Goal: Information Seeking & Learning: Learn about a topic

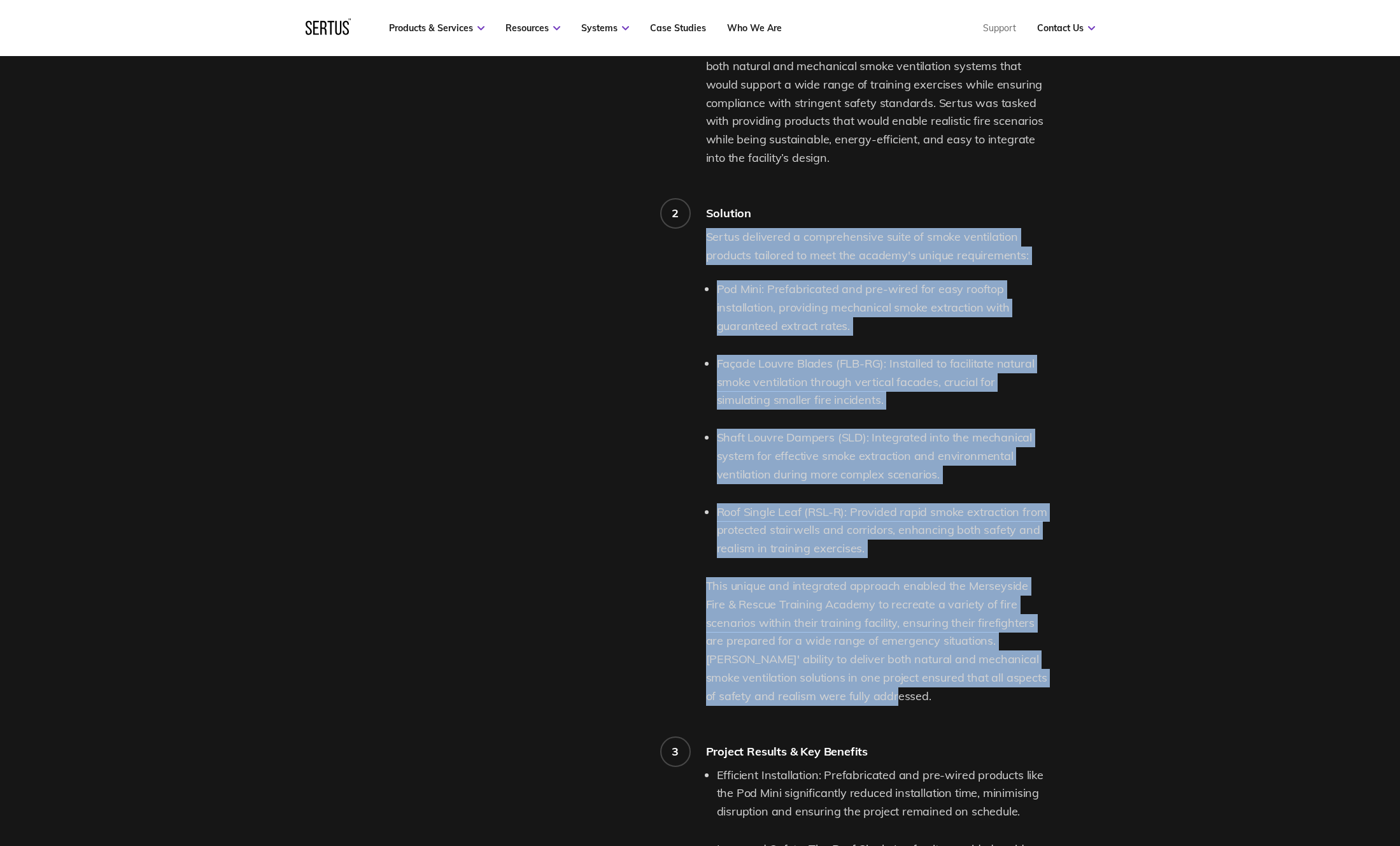
drag, startPoint x: 707, startPoint y: 222, endPoint x: 944, endPoint y: 686, distance: 521.0
click at [944, 686] on div "Sertus delivered a comprehensive suite of smoke ventilation products tailored t…" at bounding box center [878, 466] width 342 height 478
copy div "Loremi dolorsita c adipiscingeli seddo ei tempo incididuntu laboreet dolorema a…"
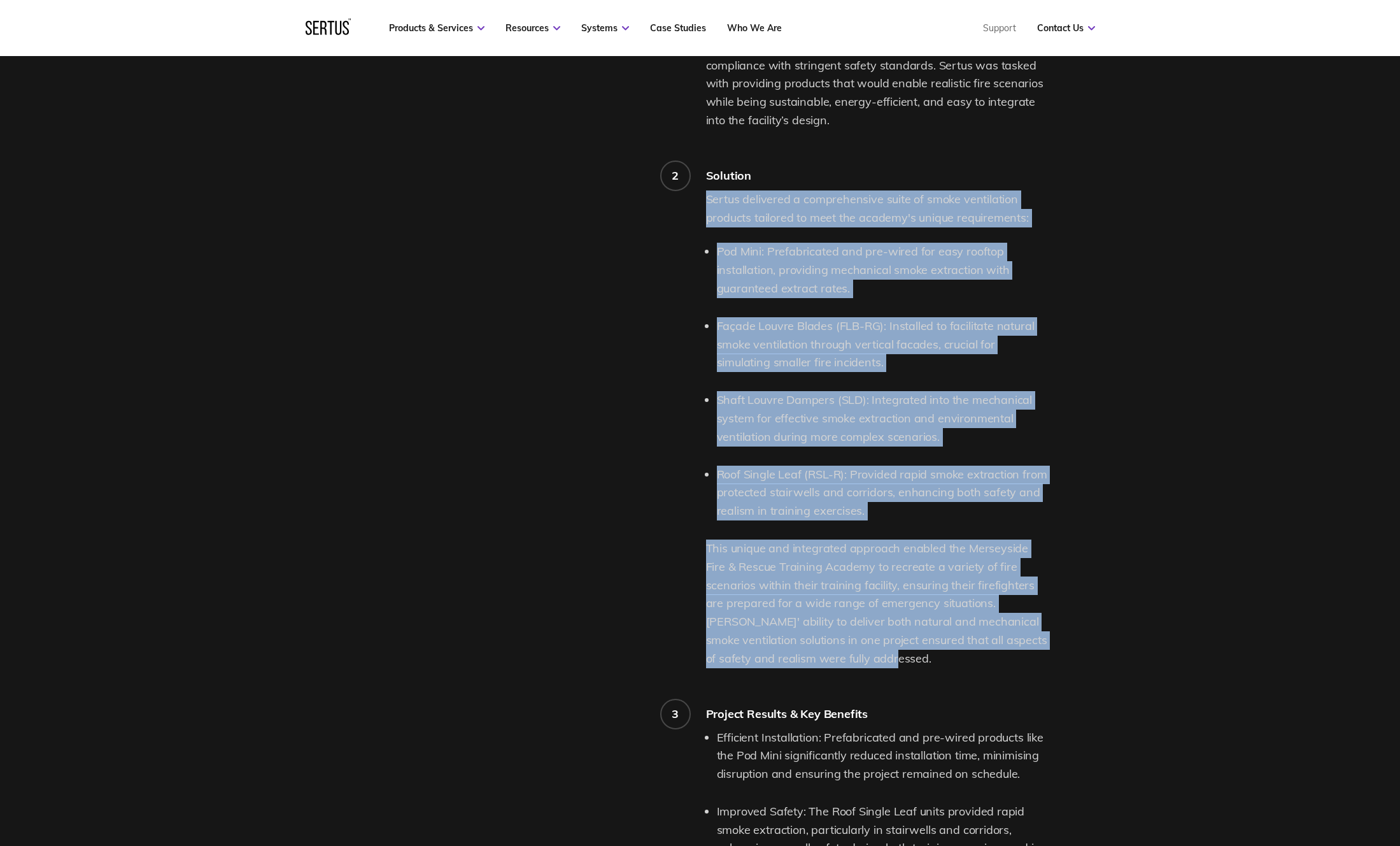
scroll to position [1734, 0]
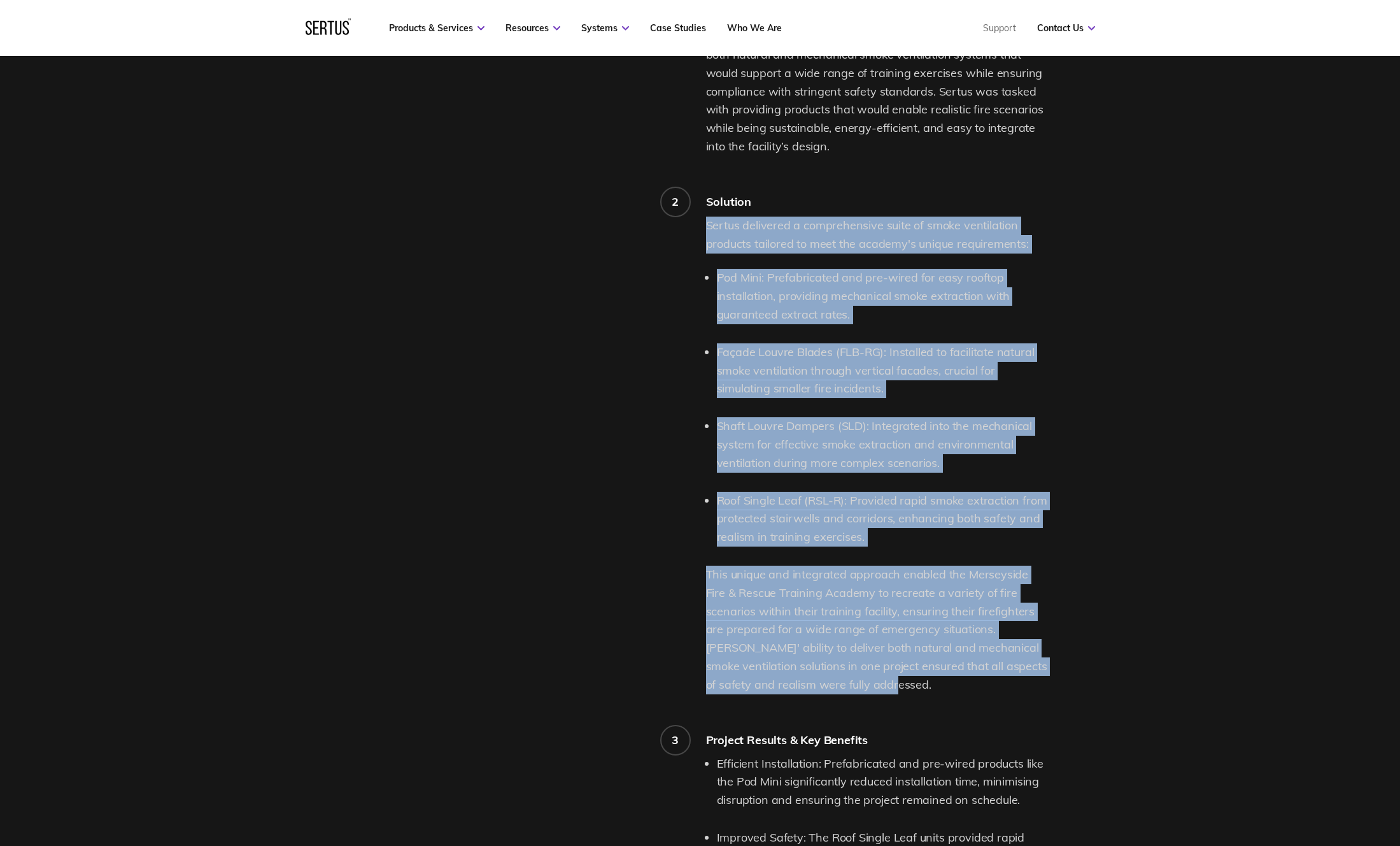
copy div "Loremi dolorsita c adipiscingeli seddo ei tempo incididuntu laboreet dolorema a…"
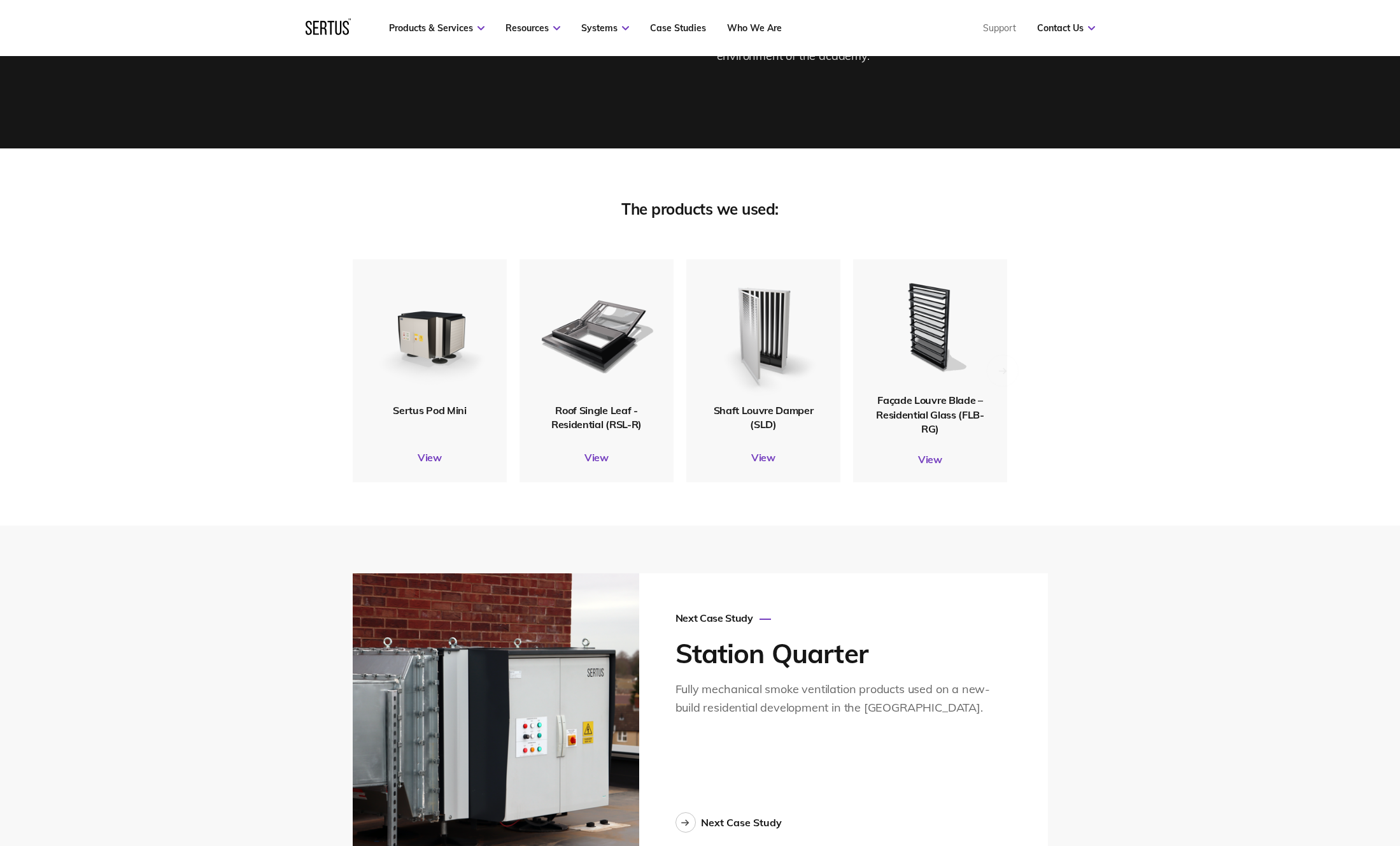
scroll to position [2887, 0]
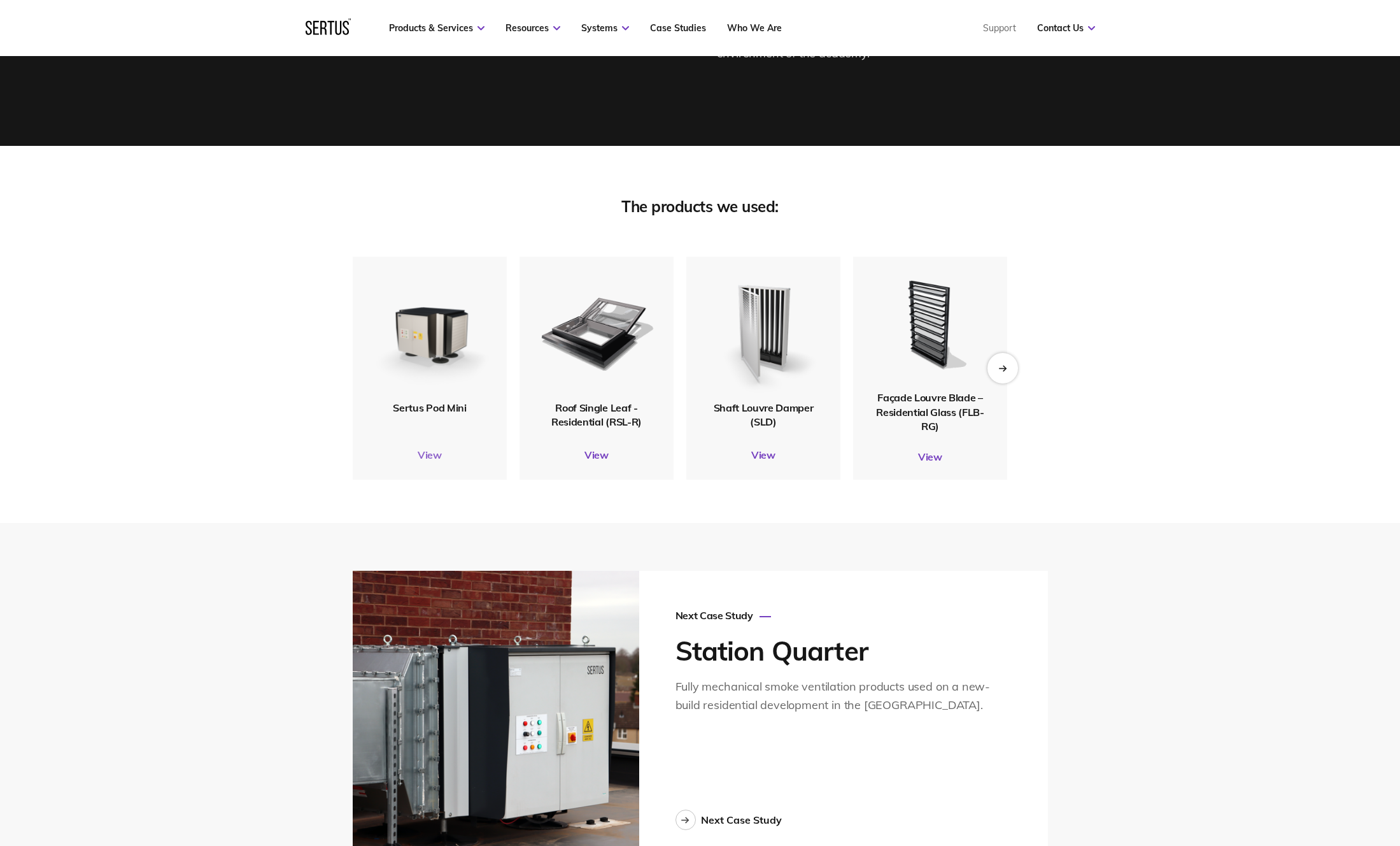
click at [432, 449] on link "View" at bounding box center [429, 455] width 154 height 13
click at [434, 449] on link "View" at bounding box center [429, 455] width 154 height 13
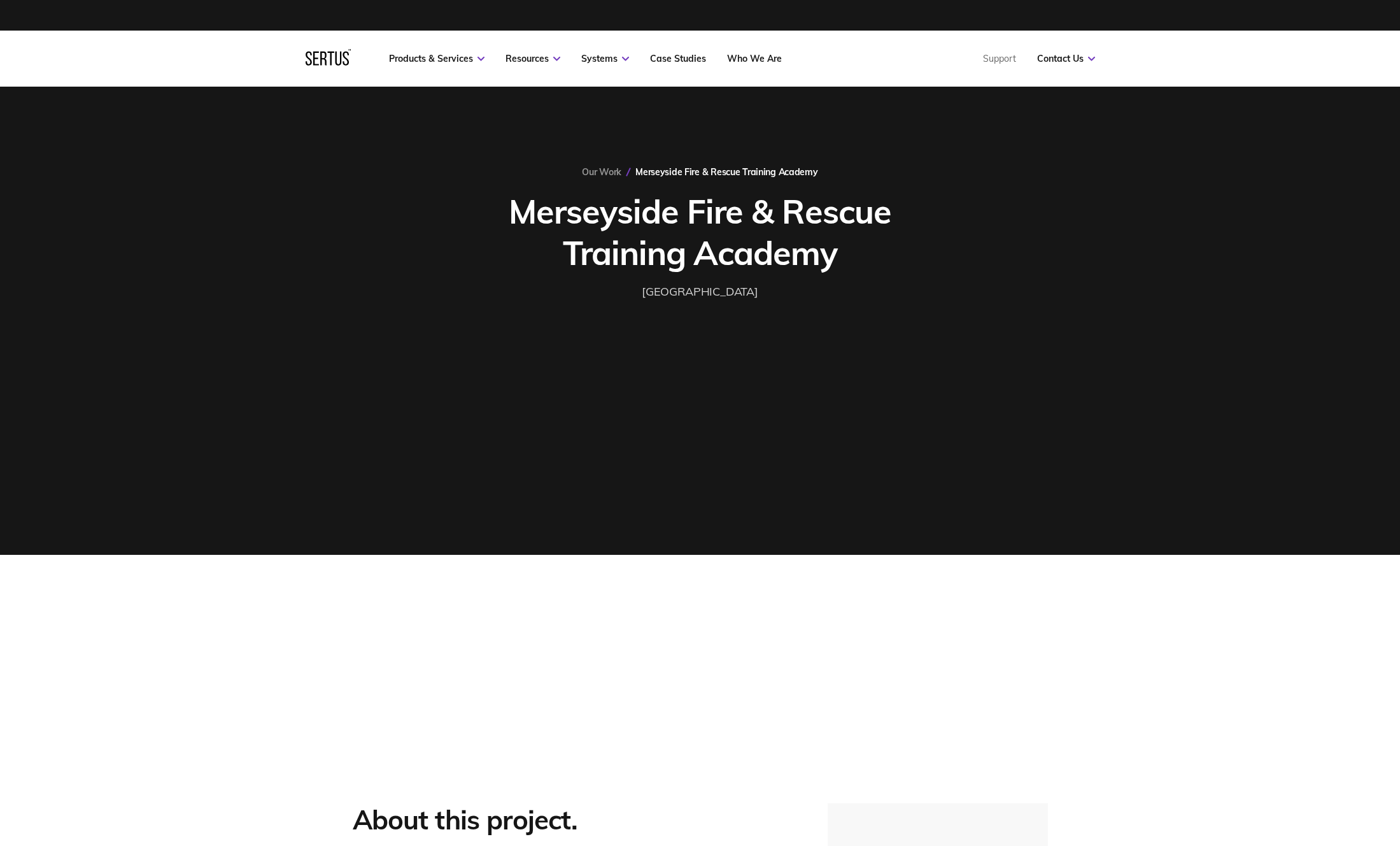
scroll to position [2887, 0]
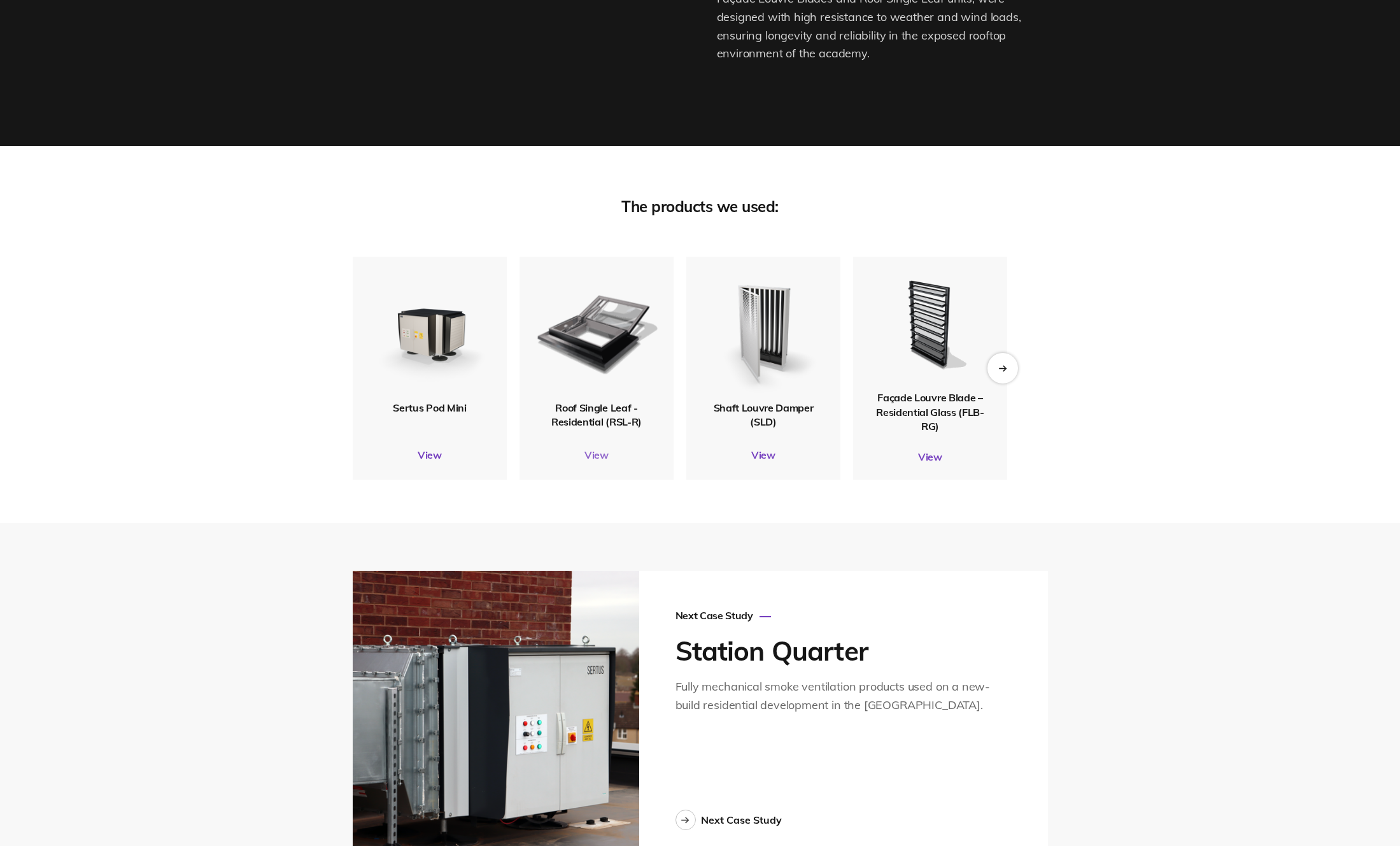
click at [598, 449] on link "View" at bounding box center [596, 455] width 154 height 13
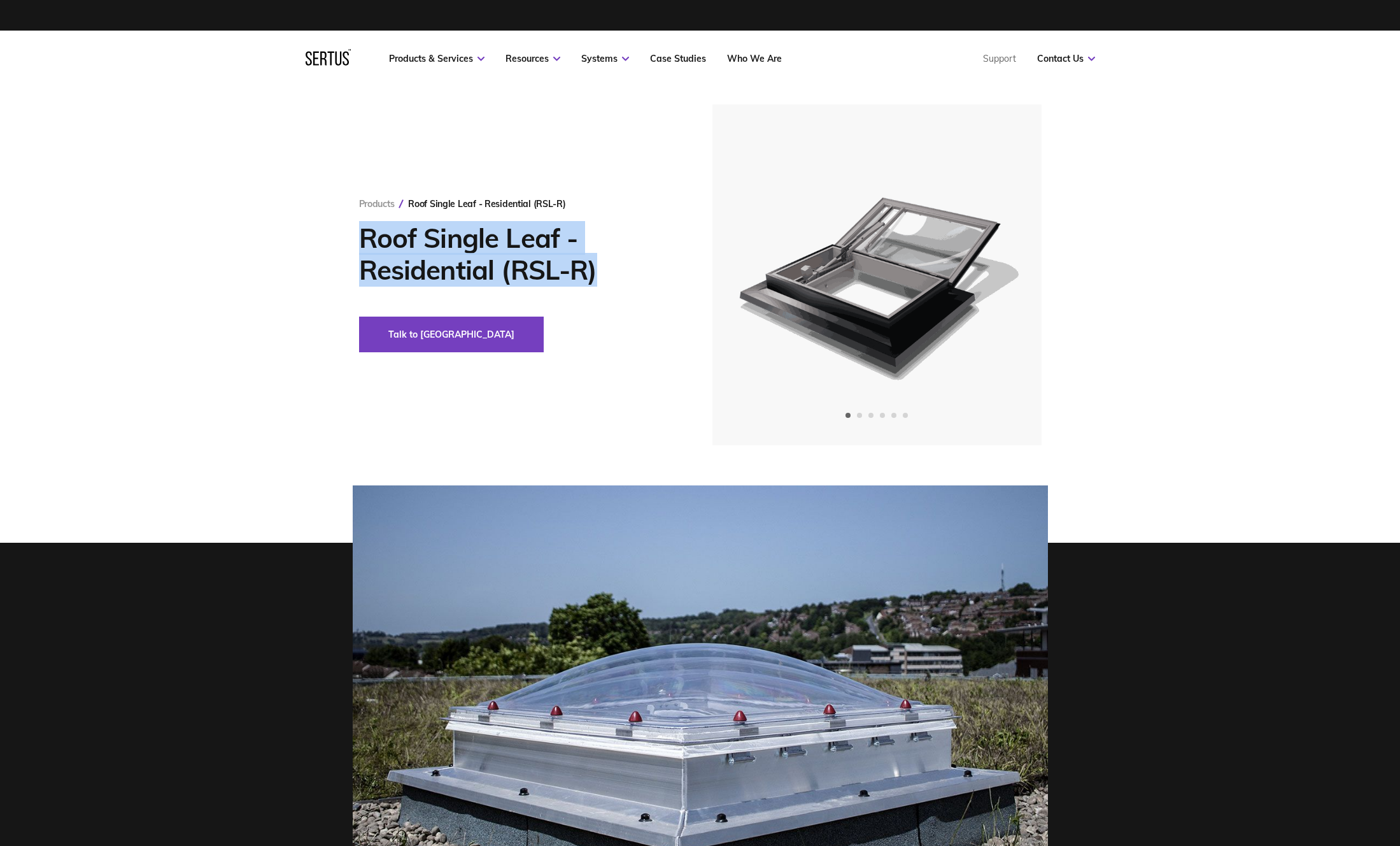
drag, startPoint x: 363, startPoint y: 237, endPoint x: 605, endPoint y: 271, distance: 244.4
click at [605, 271] on h1 "Roof Single Leaf - Residential (RSL-R)" at bounding box center [516, 254] width 315 height 64
copy h1 "Roof Single Leaf - Residential (RSL-R)"
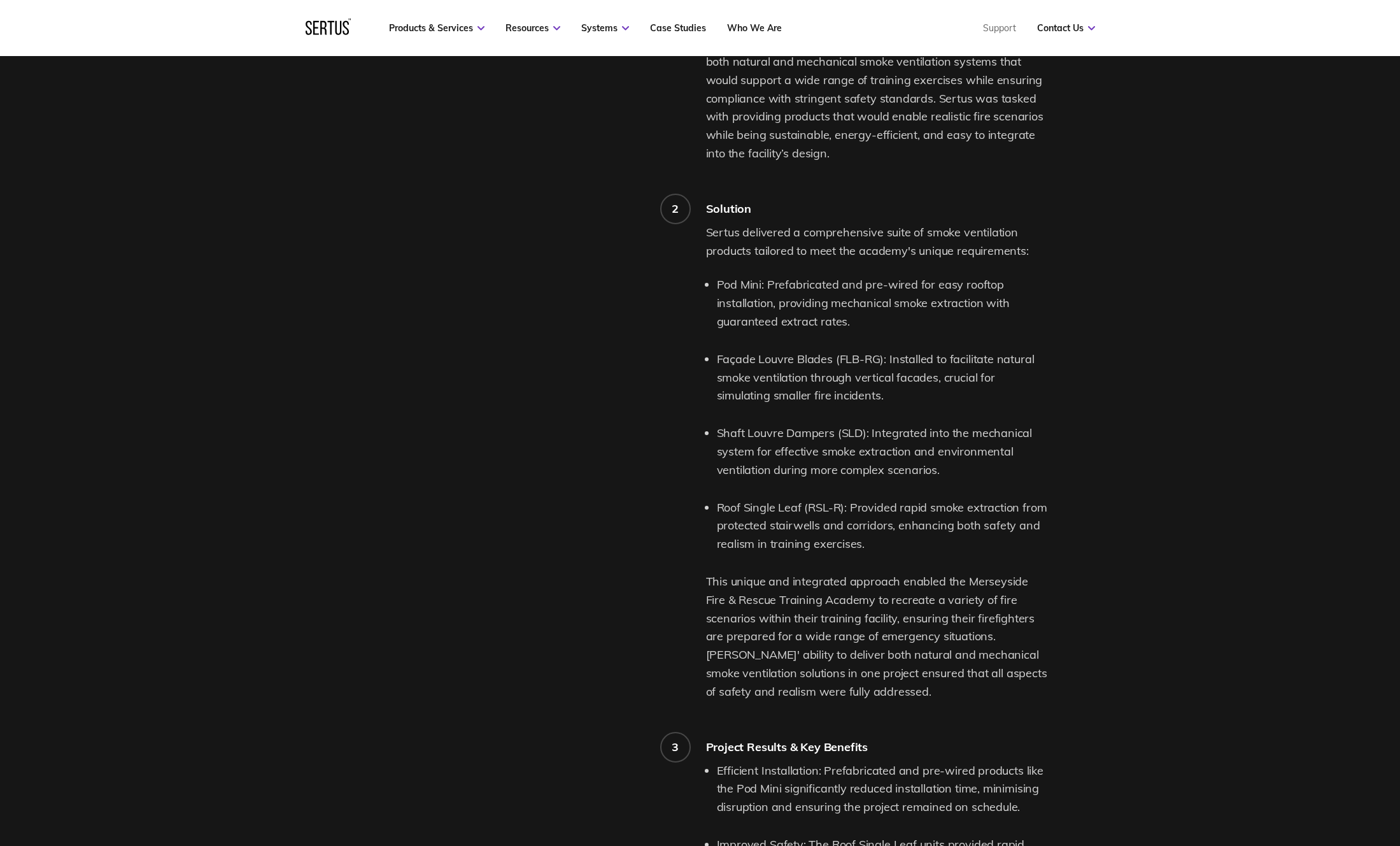
scroll to position [1708, 0]
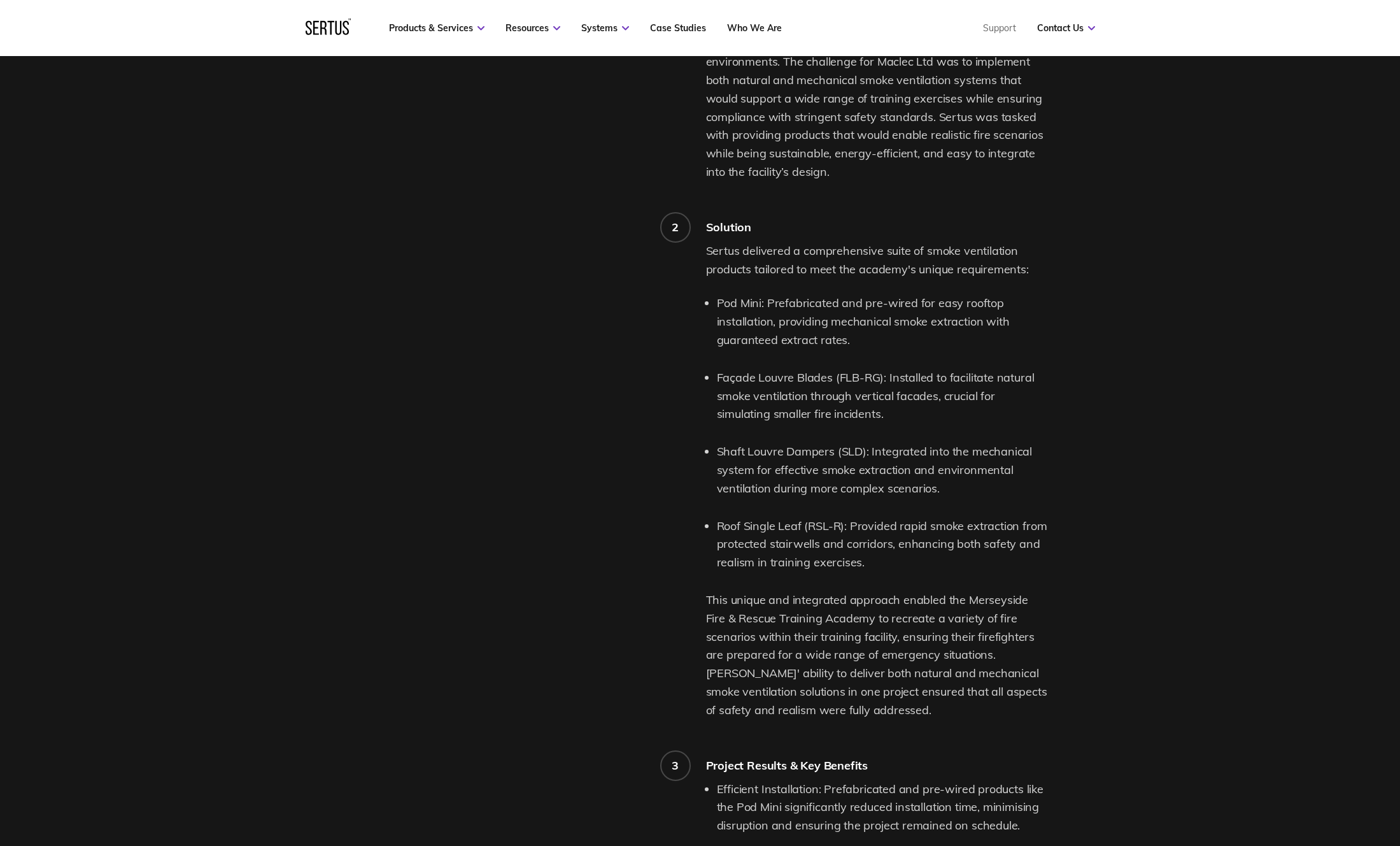
drag, startPoint x: 850, startPoint y: 511, endPoint x: 916, endPoint y: 554, distance: 78.8
click at [916, 554] on li "Roof Single Leaf (RSL-R): Provided rapid smoke extraction from protected stairw…" at bounding box center [882, 544] width 331 height 55
copy li "Provided rapid smoke extraction from protected stairwells and corridors, enhanc…"
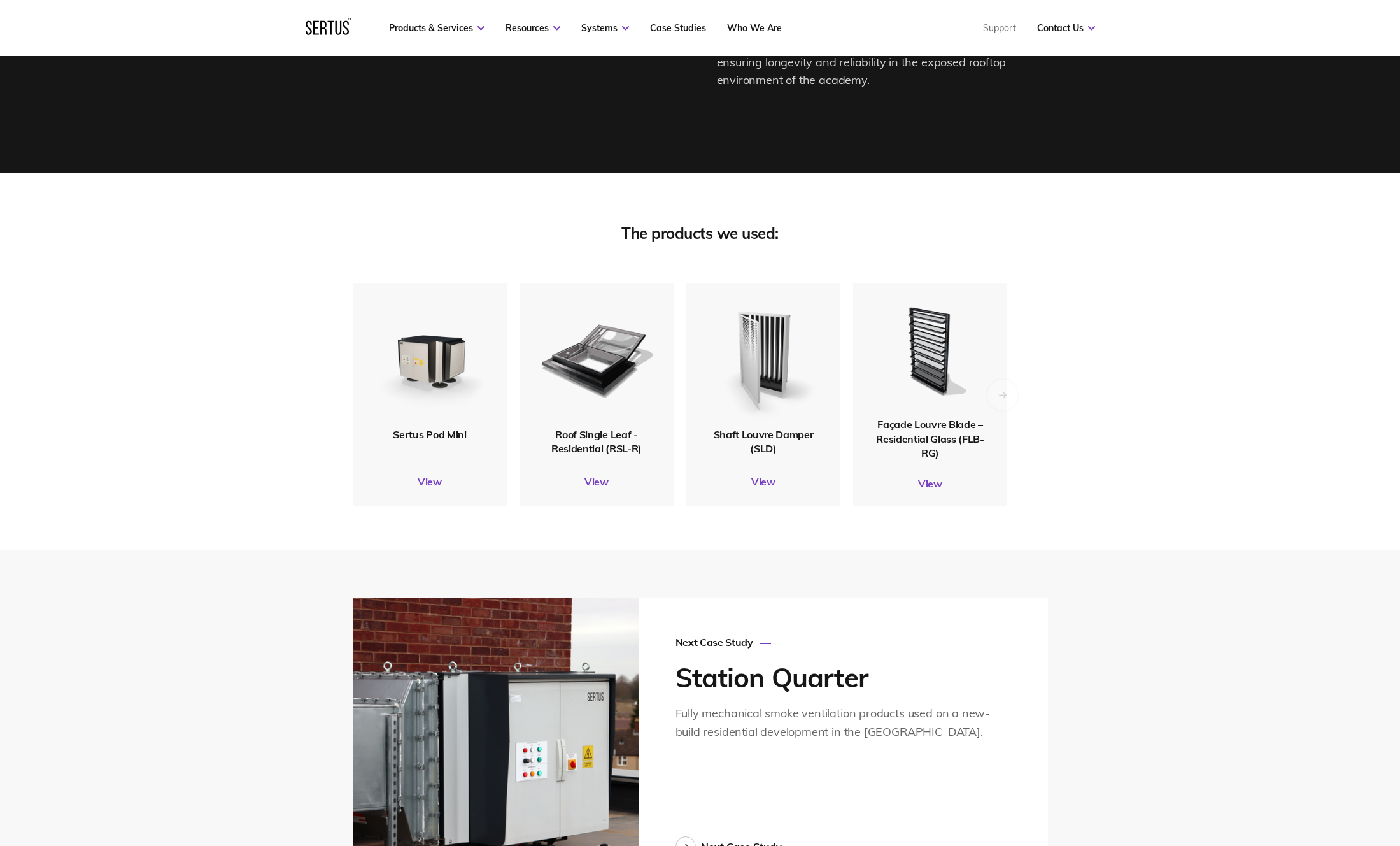
scroll to position [2893, 0]
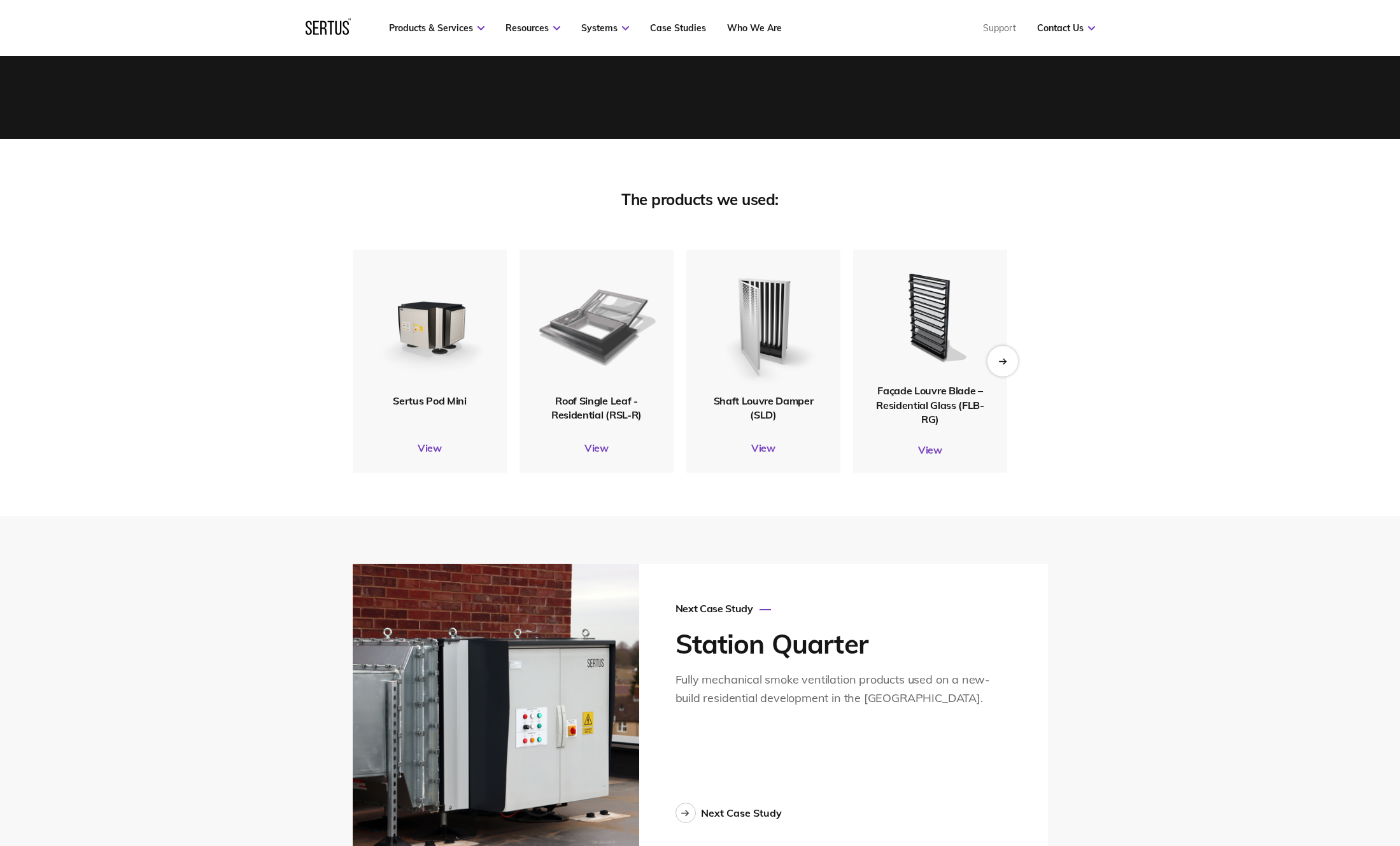
click at [573, 327] on img at bounding box center [596, 322] width 121 height 142
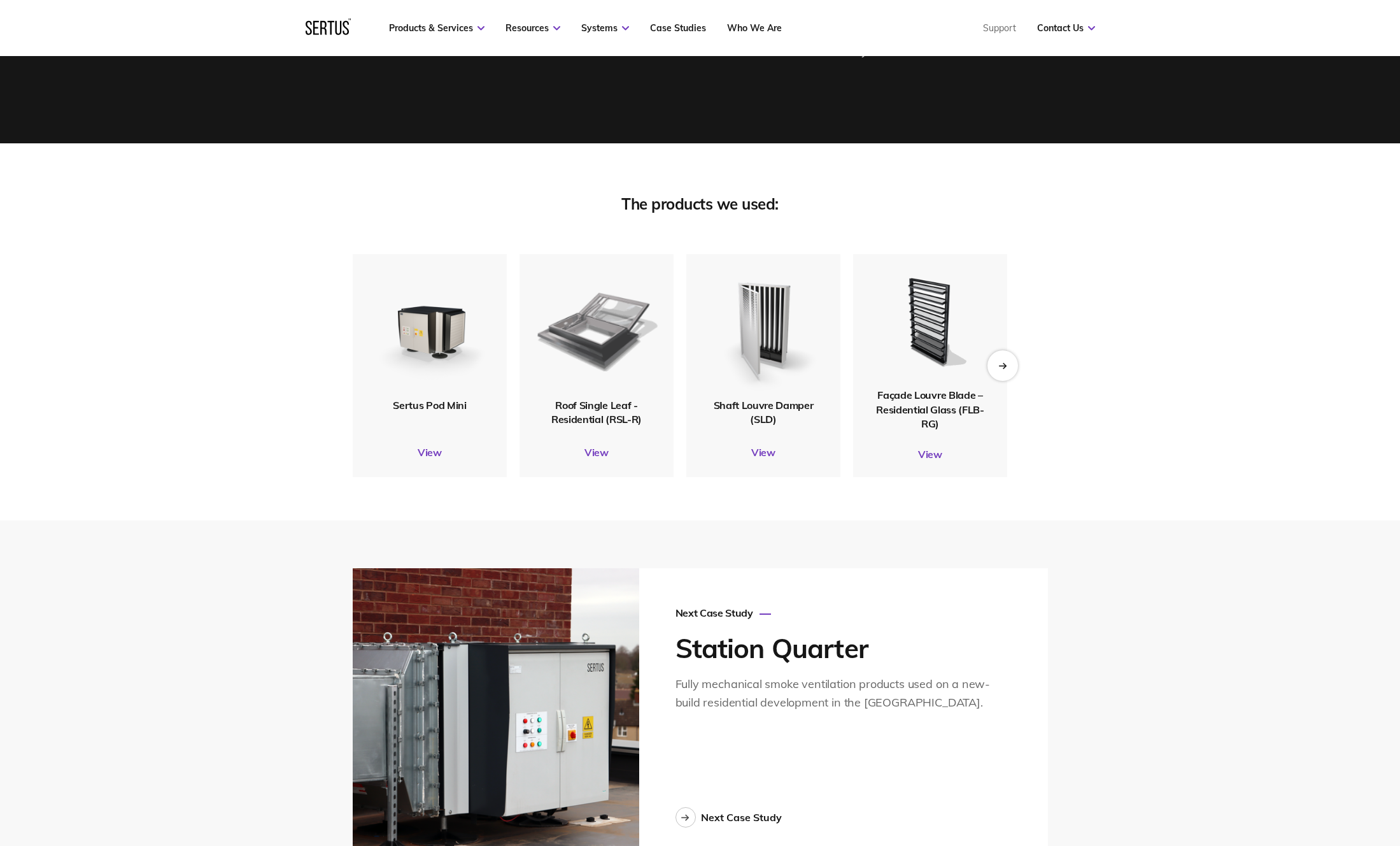
scroll to position [2888, 0]
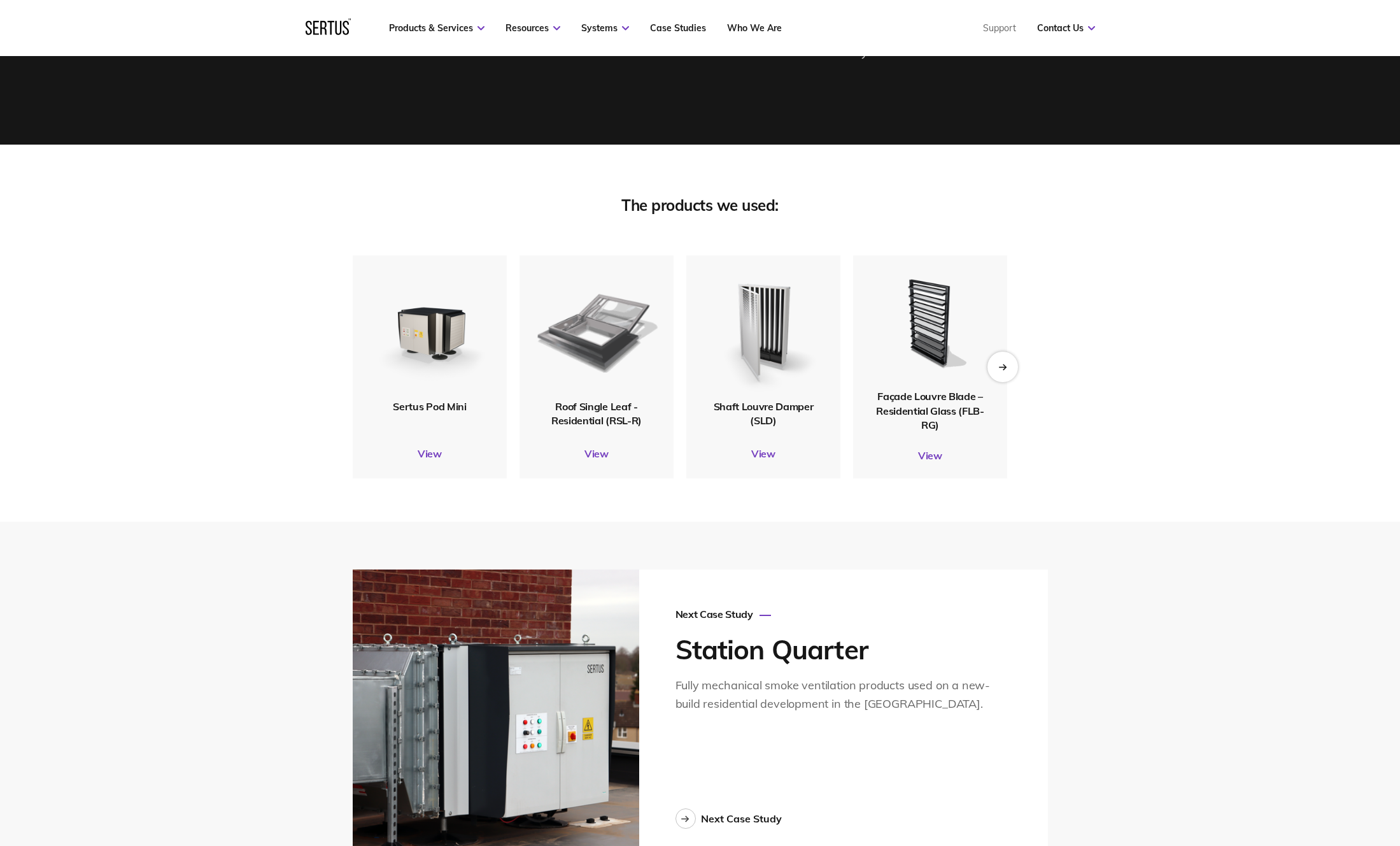
click at [593, 323] on img at bounding box center [596, 327] width 124 height 147
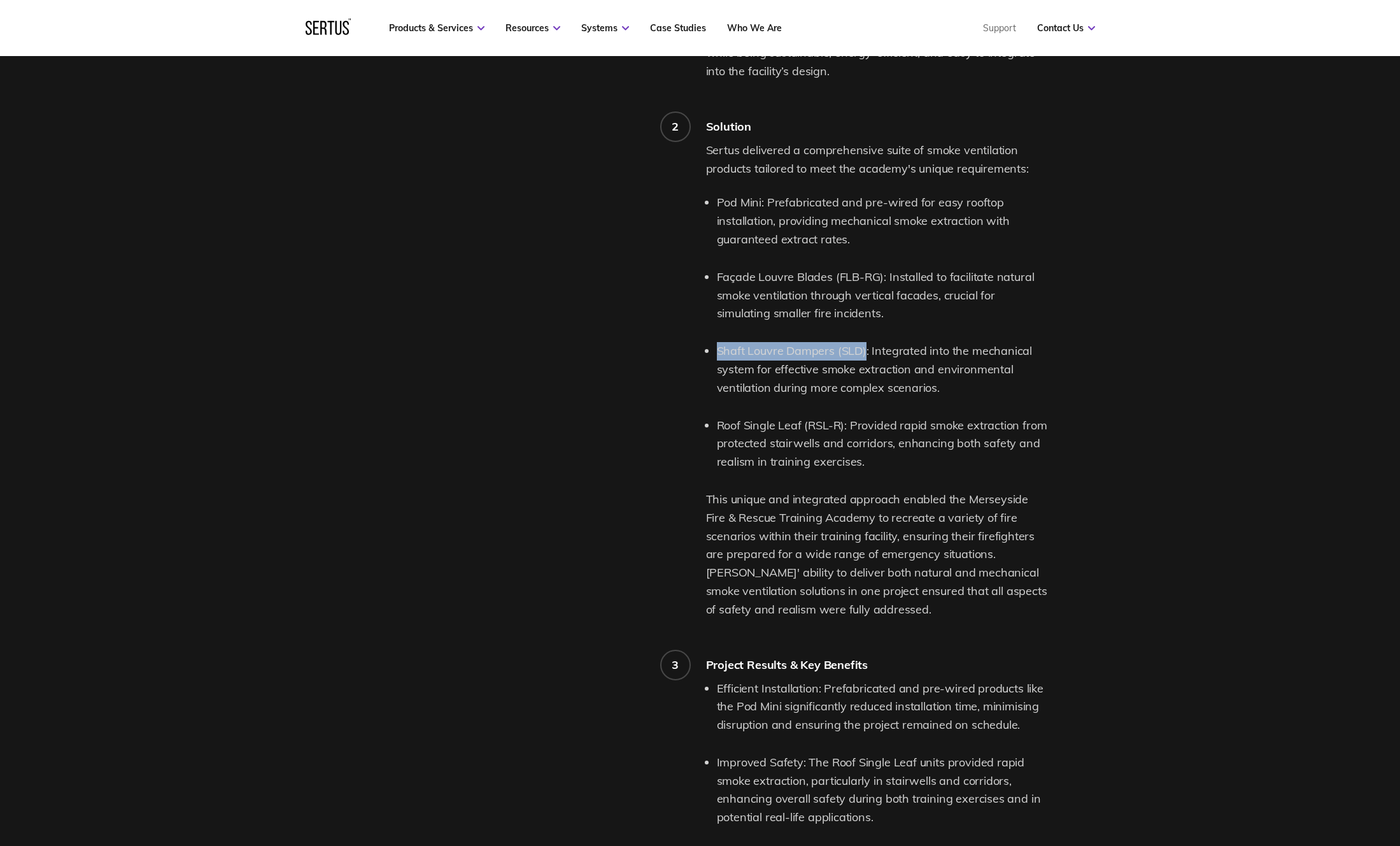
scroll to position [1810, 0]
drag, startPoint x: 719, startPoint y: 340, endPoint x: 864, endPoint y: 340, distance: 145.0
click at [864, 341] on li "Shaft Louvre Dampers (SLD): Integrated into the mechanical system for effective…" at bounding box center [882, 368] width 331 height 55
copy li "Shaft Louvre Dampers (SLD)"
drag, startPoint x: 870, startPoint y: 336, endPoint x: 942, endPoint y: 373, distance: 81.0
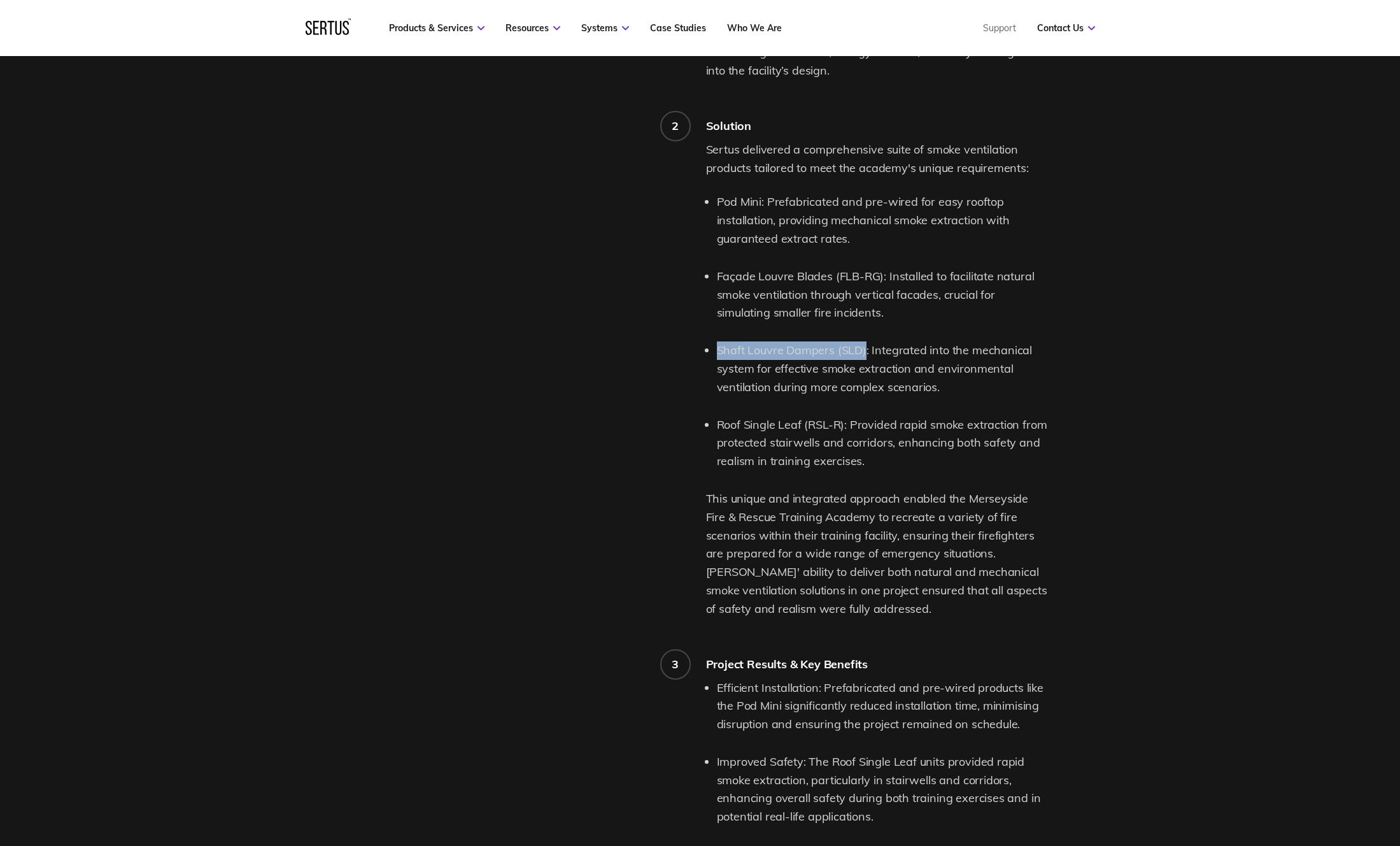
click at [942, 373] on li "Shaft Louvre Dampers (SLD): Integrated into the mechanical system for effective…" at bounding box center [882, 368] width 331 height 55
copy li "Integrated into the mechanical system for effective smoke extraction and enviro…"
drag, startPoint x: 716, startPoint y: 261, endPoint x: 881, endPoint y: 263, distance: 165.0
click at [881, 267] on li "Façade Louvre Blades (FLB-RG): Installed to facilitate natural smoke ventilatio…" at bounding box center [882, 294] width 331 height 55
copy li "Façade Louvre Blades (FLB-RG)"
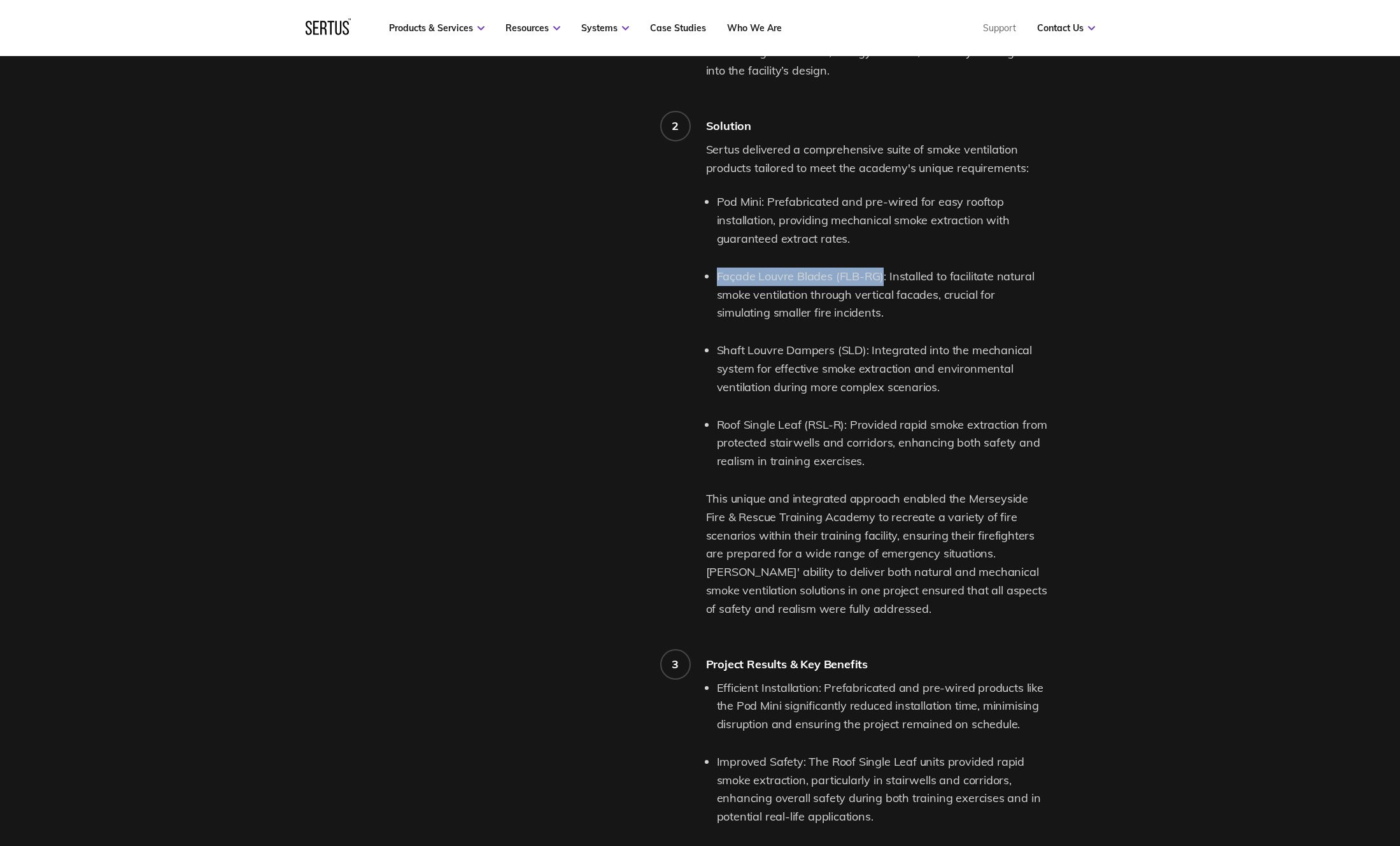
drag, startPoint x: 888, startPoint y: 264, endPoint x: 951, endPoint y: 293, distance: 69.4
click at [951, 293] on li "Façade Louvre Blades (FLB-RG): Installed to facilitate natural smoke ventilatio…" at bounding box center [882, 294] width 331 height 55
copy li "Installed to facilitate natural smoke ventilation through vertical facades, cru…"
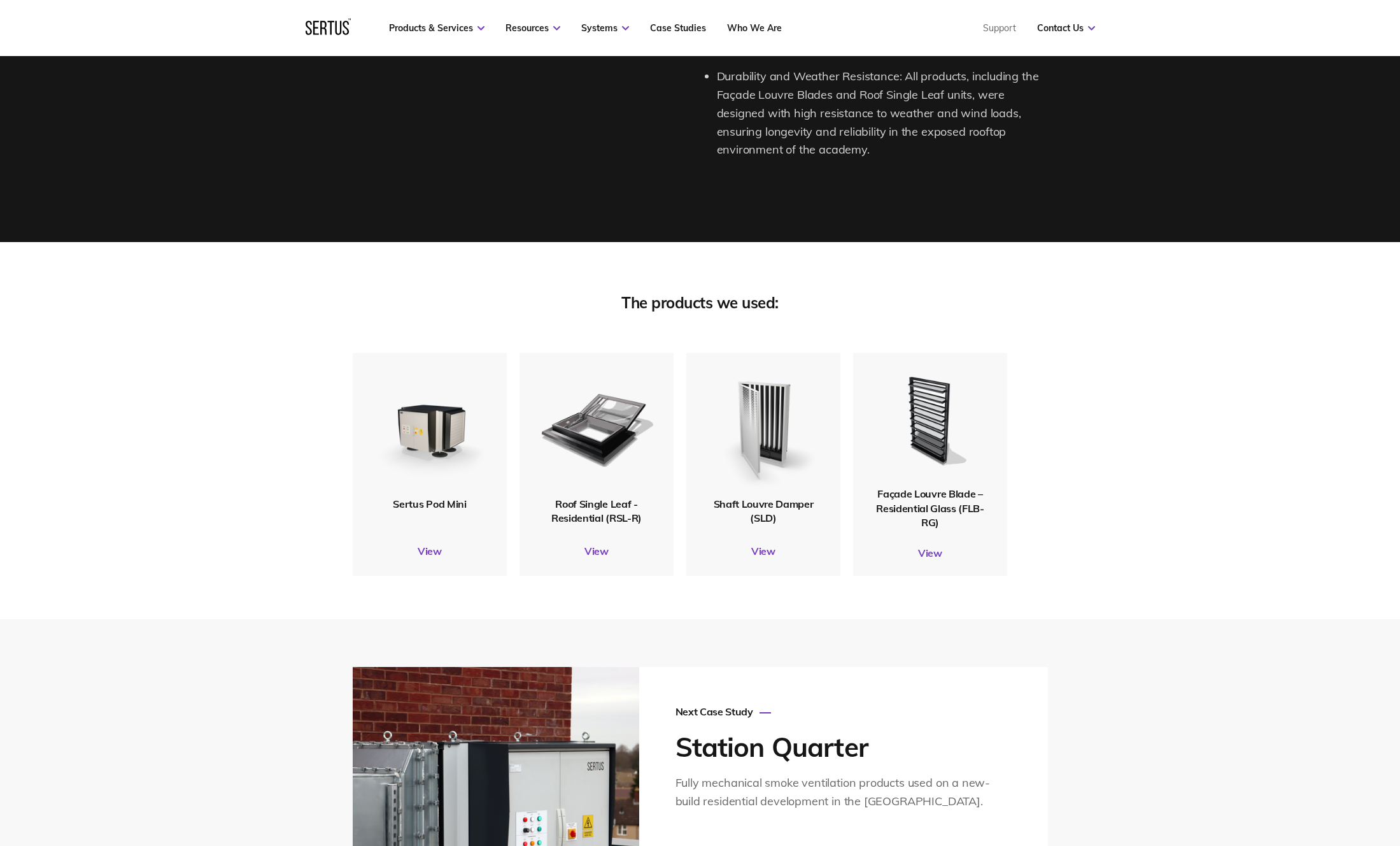
scroll to position [2837, 0]
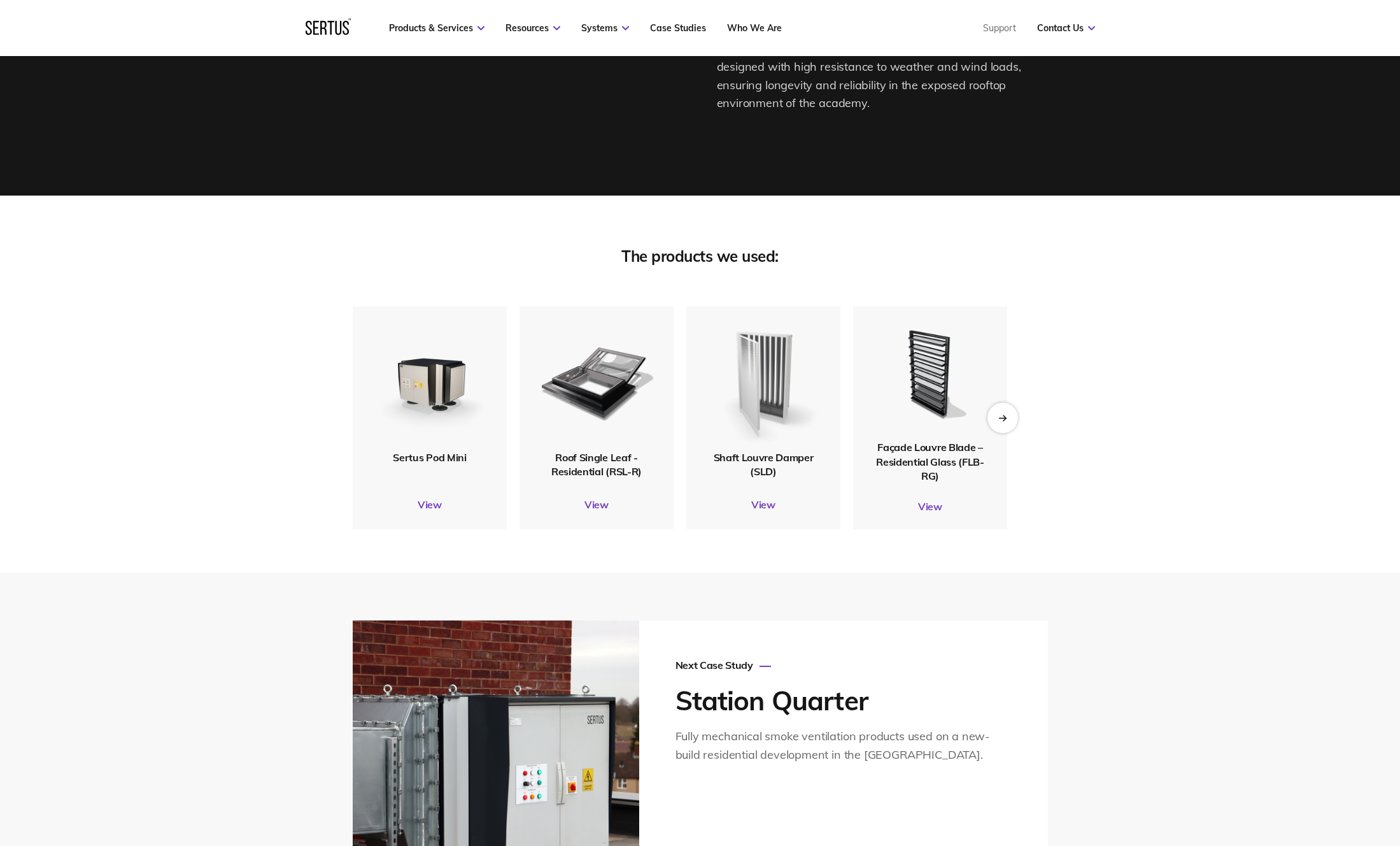
click at [758, 406] on img at bounding box center [763, 378] width 124 height 147
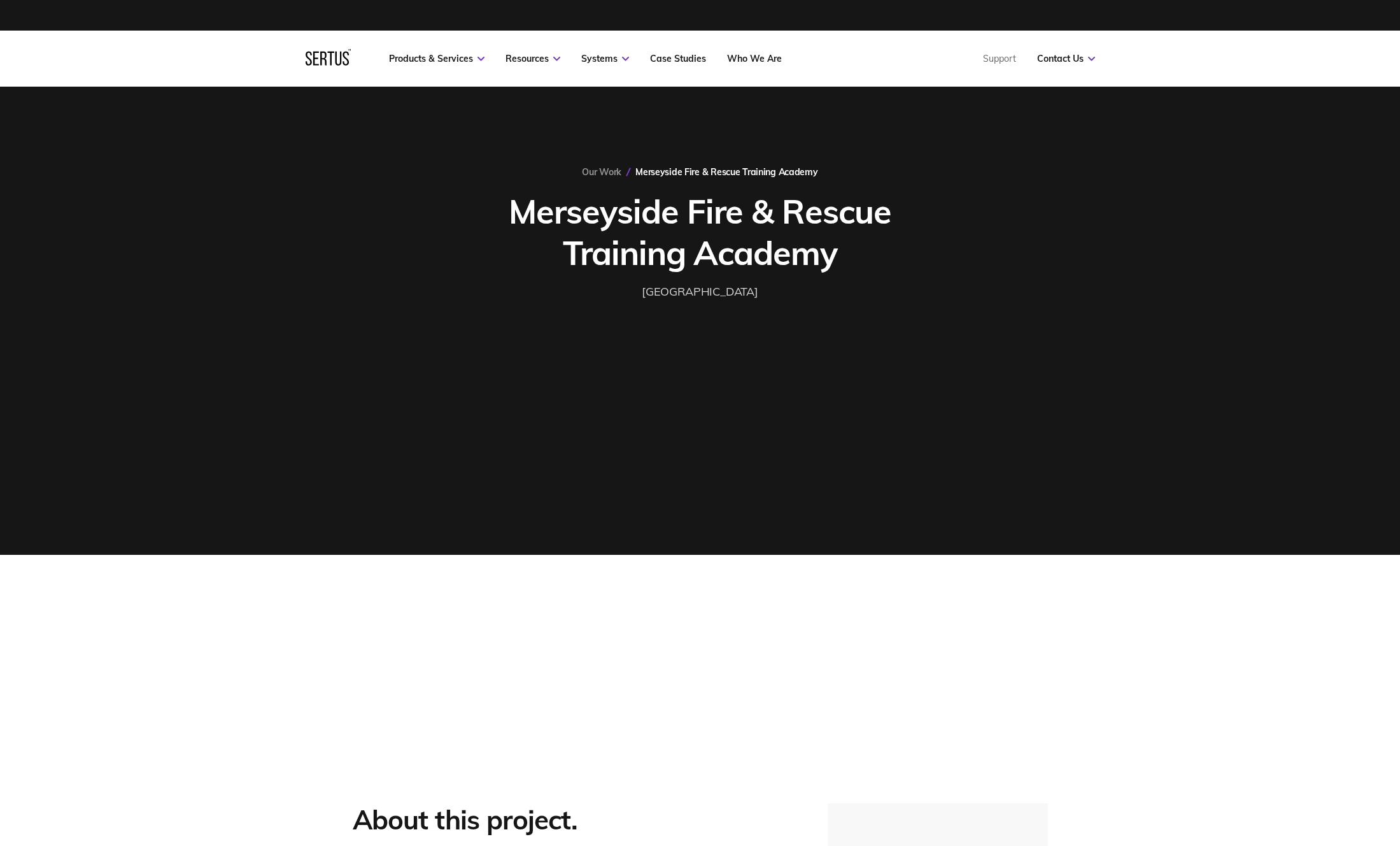
scroll to position [2837, 0]
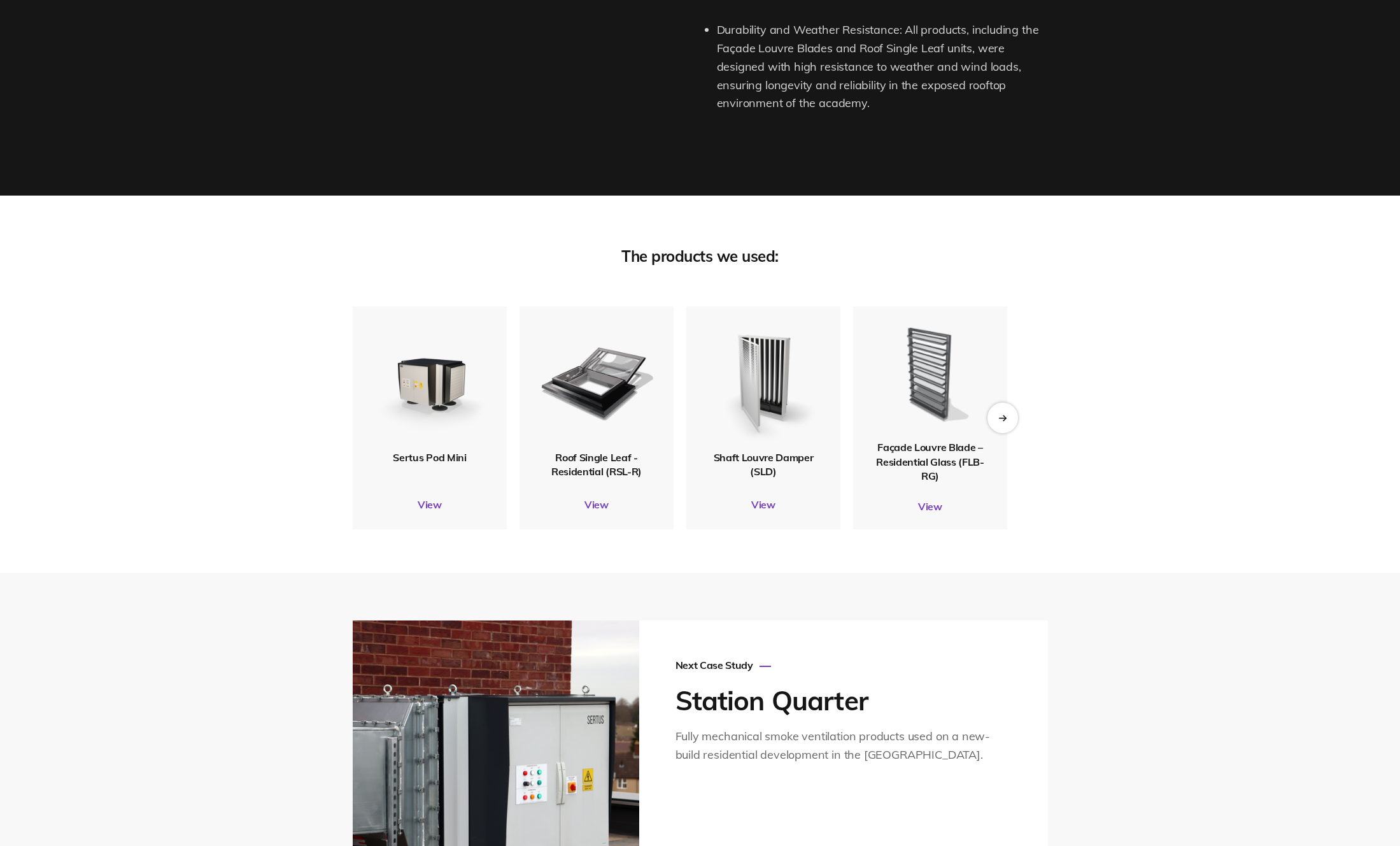
click at [941, 368] on img at bounding box center [929, 373] width 122 height 135
click at [932, 363] on img at bounding box center [930, 373] width 124 height 136
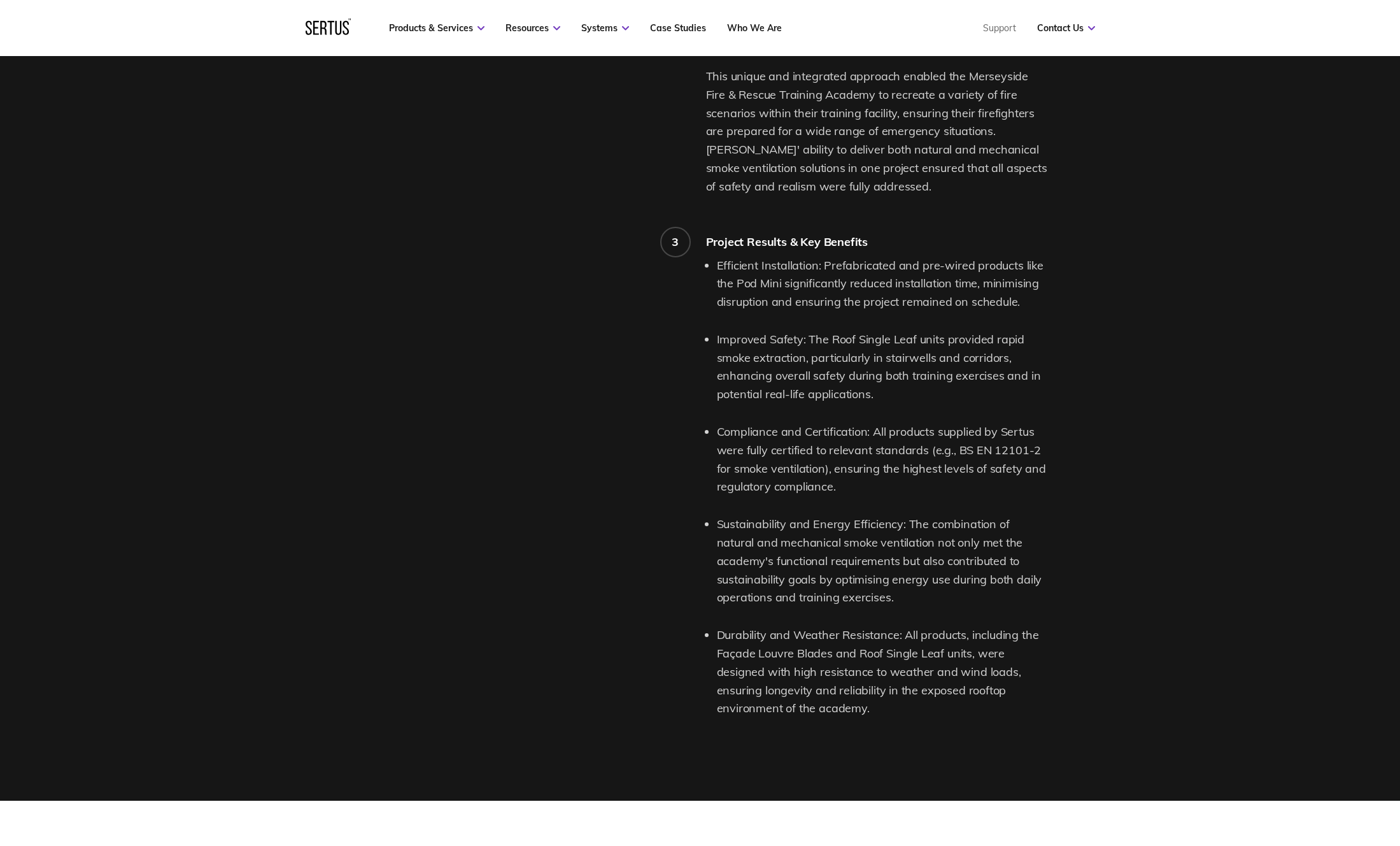
scroll to position [2234, 0]
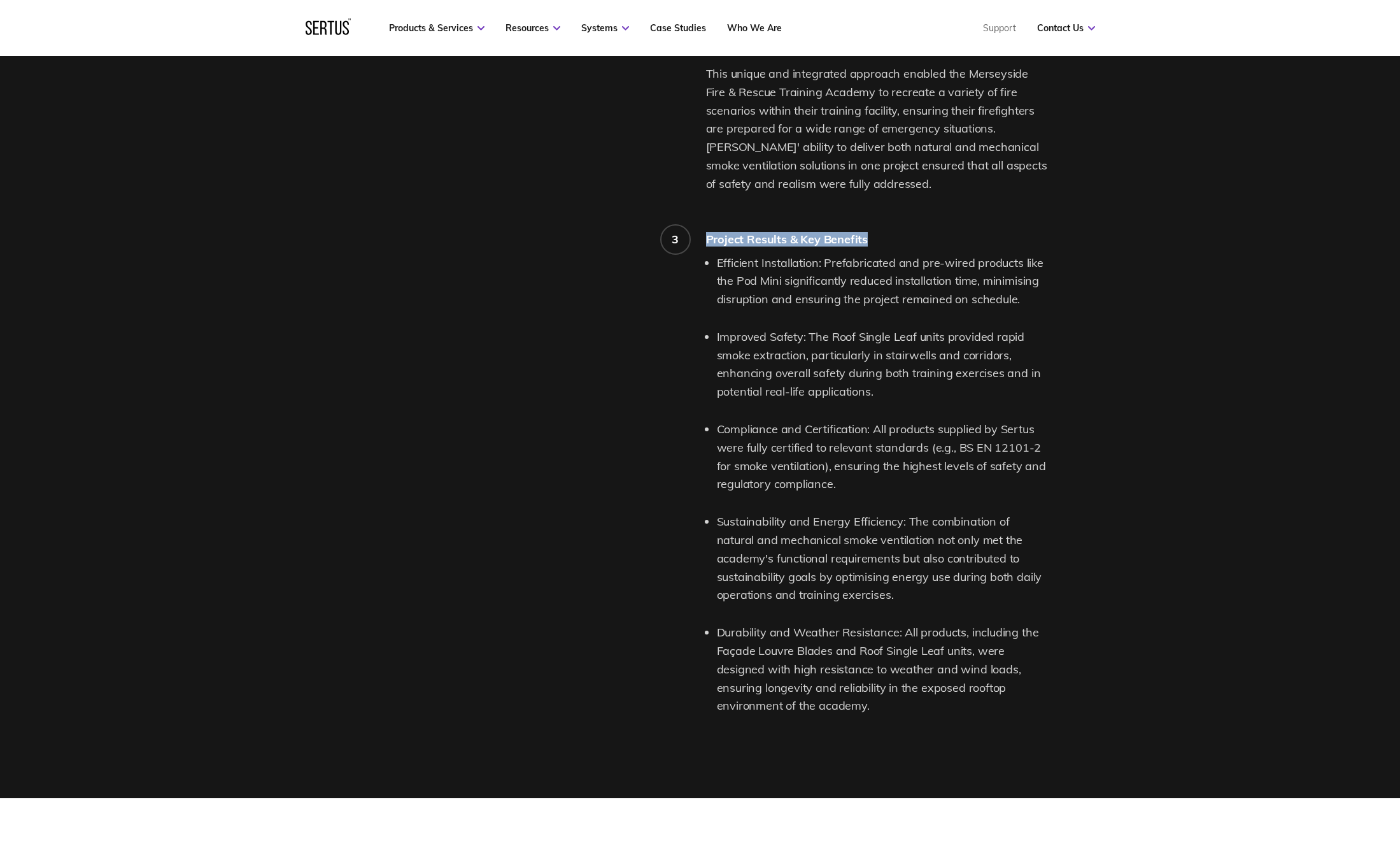
drag, startPoint x: 707, startPoint y: 225, endPoint x: 873, endPoint y: 231, distance: 166.1
click at [873, 232] on div "Project Results & Key Benefits" at bounding box center [878, 239] width 342 height 15
copy div "Project Results & Key Benefits"
click at [758, 233] on div "Project Results & Key Benefits" at bounding box center [878, 239] width 342 height 15
drag, startPoint x: 749, startPoint y: 225, endPoint x: 825, endPoint y: 226, distance: 76.0
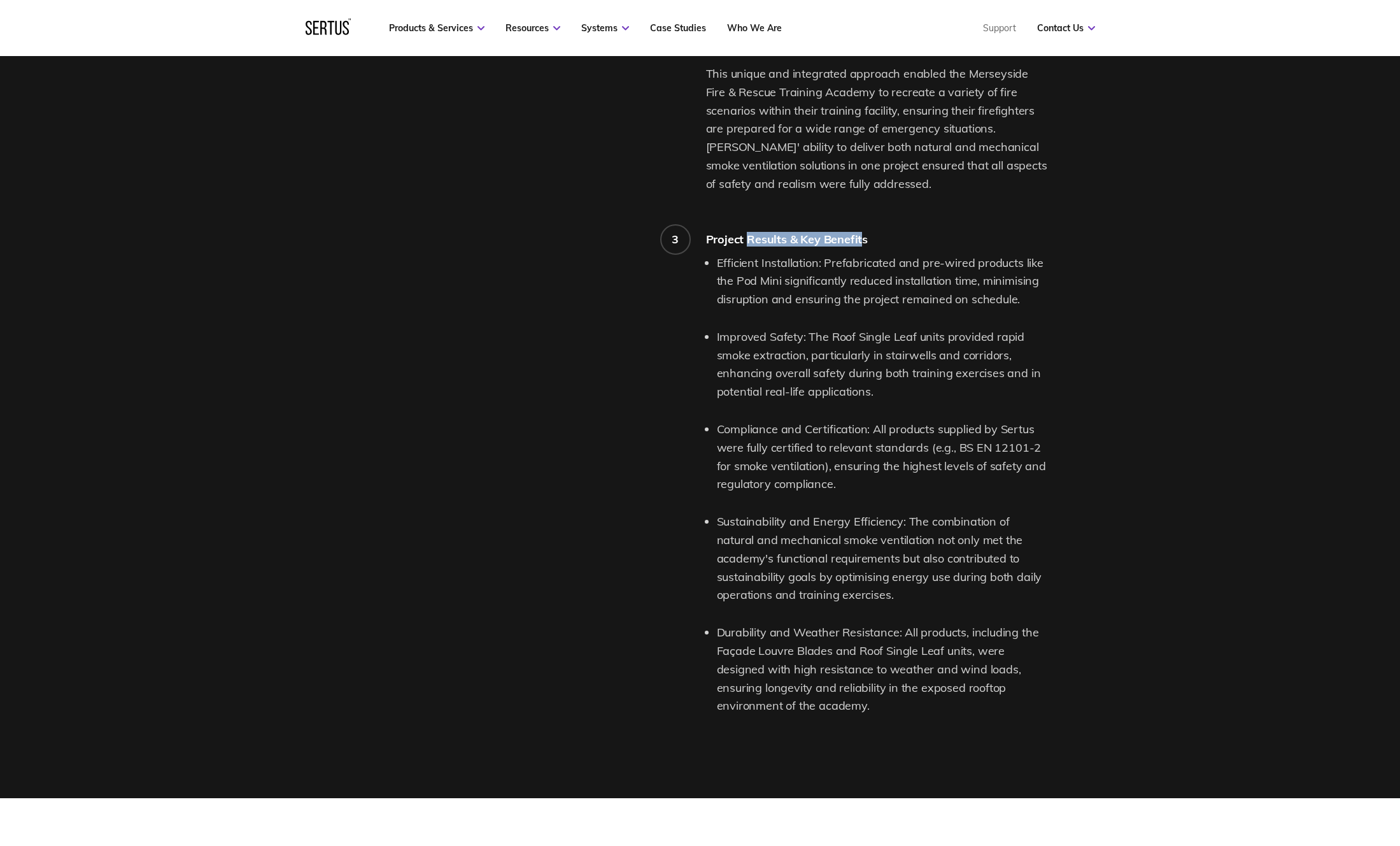
click at [861, 232] on div "Project Results & Key Benefits" at bounding box center [878, 239] width 342 height 15
drag, startPoint x: 730, startPoint y: 225, endPoint x: 865, endPoint y: 226, distance: 135.0
click at [866, 232] on div "Project Results & Key Benefits" at bounding box center [878, 239] width 342 height 15
copy div "Project Results & Key Benefits"
